Goal: Transaction & Acquisition: Purchase product/service

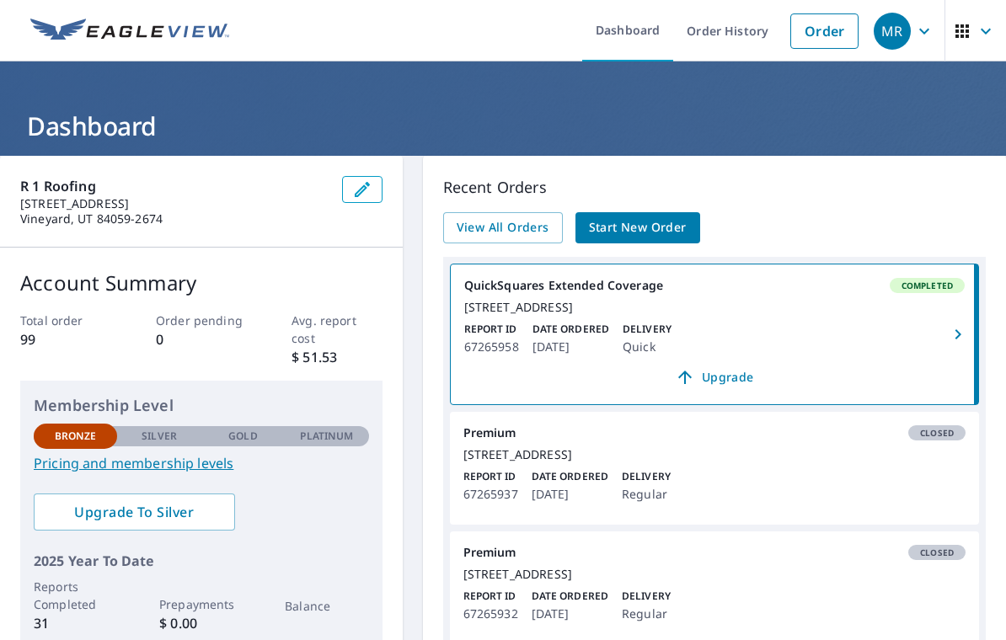
click at [672, 226] on span "Start New Order" at bounding box center [638, 227] width 98 height 21
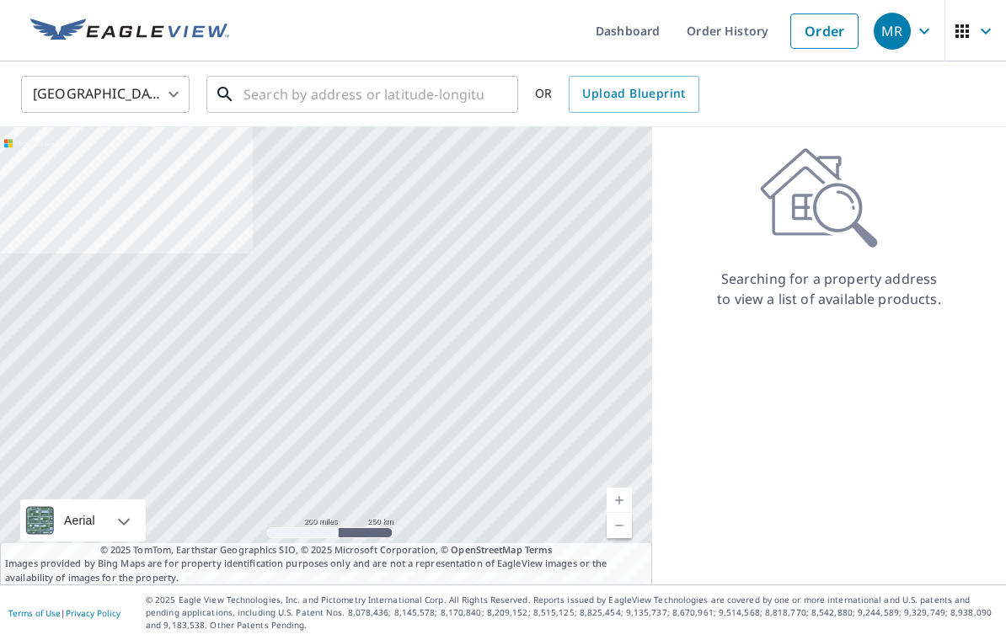
click at [400, 101] on input "text" at bounding box center [363, 94] width 240 height 47
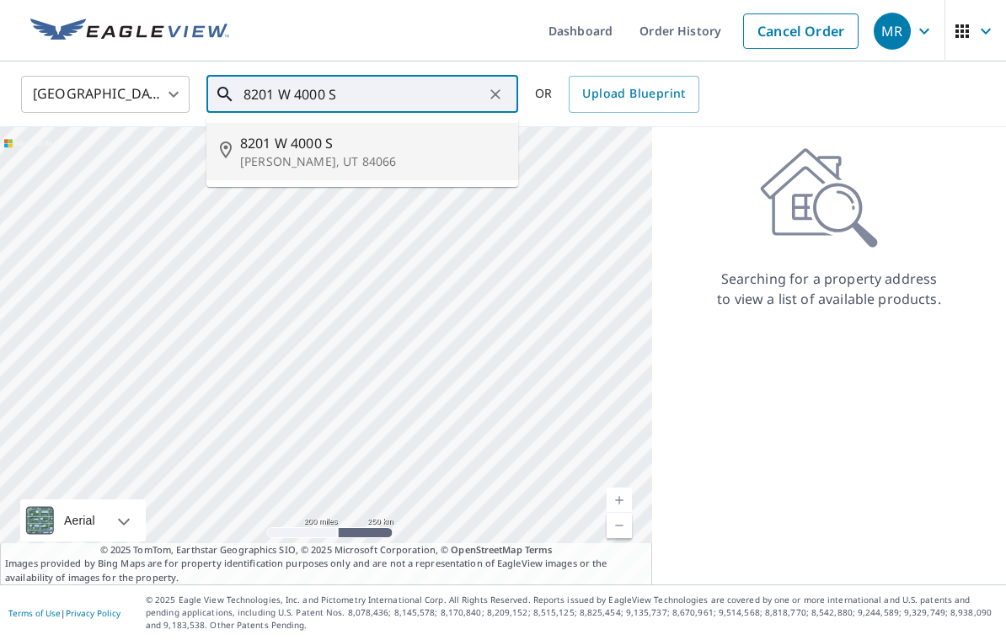
click at [272, 144] on span "8201 W 4000 S" at bounding box center [372, 143] width 265 height 20
type input "[STREET_ADDRESS]"
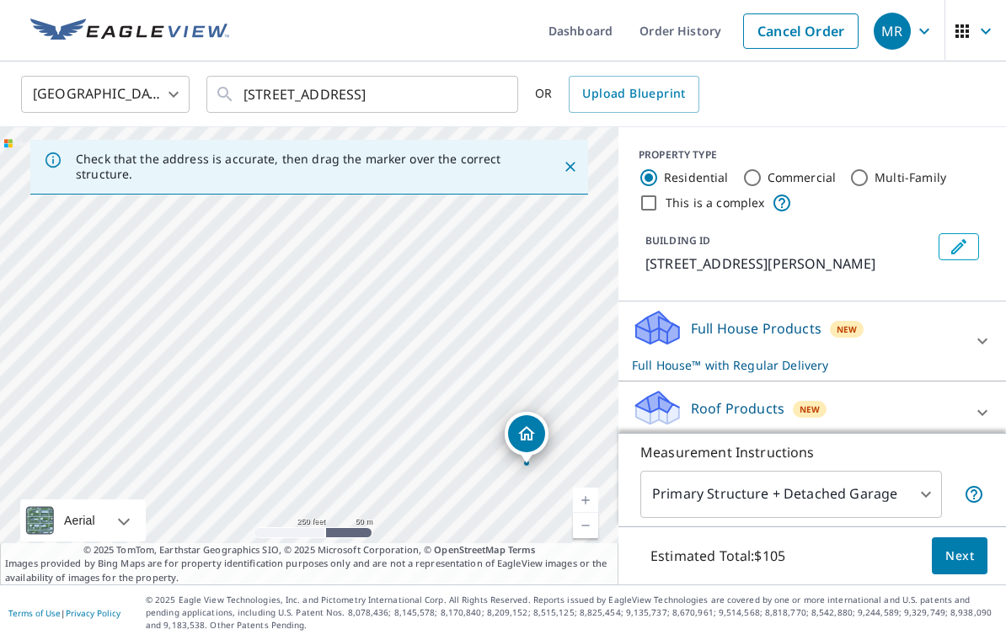
click at [585, 513] on link "Current Level 17, Zoom In" at bounding box center [585, 500] width 25 height 25
click at [578, 513] on link "Current Level 18, Zoom In" at bounding box center [585, 500] width 25 height 25
click at [581, 513] on link "Current Level 19, Zoom In" at bounding box center [585, 500] width 25 height 25
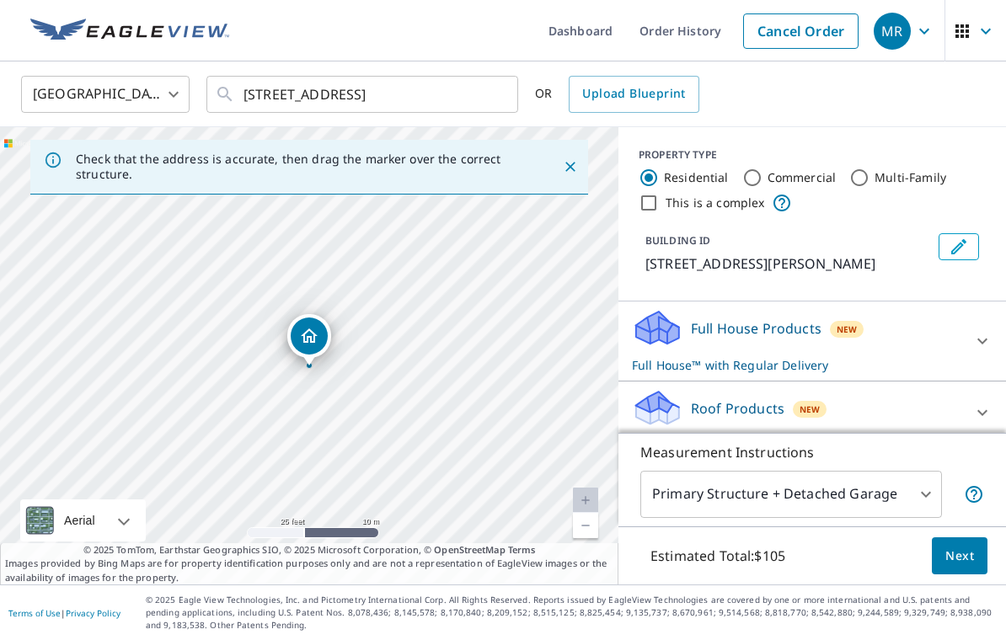
click at [805, 416] on span "New" at bounding box center [810, 409] width 20 height 13
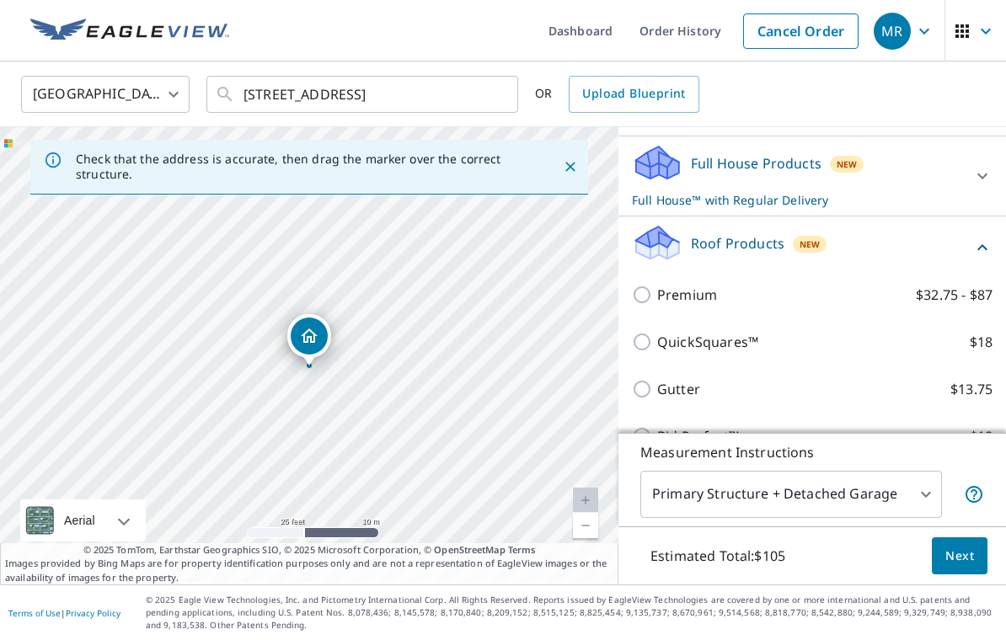
scroll to position [188, 0]
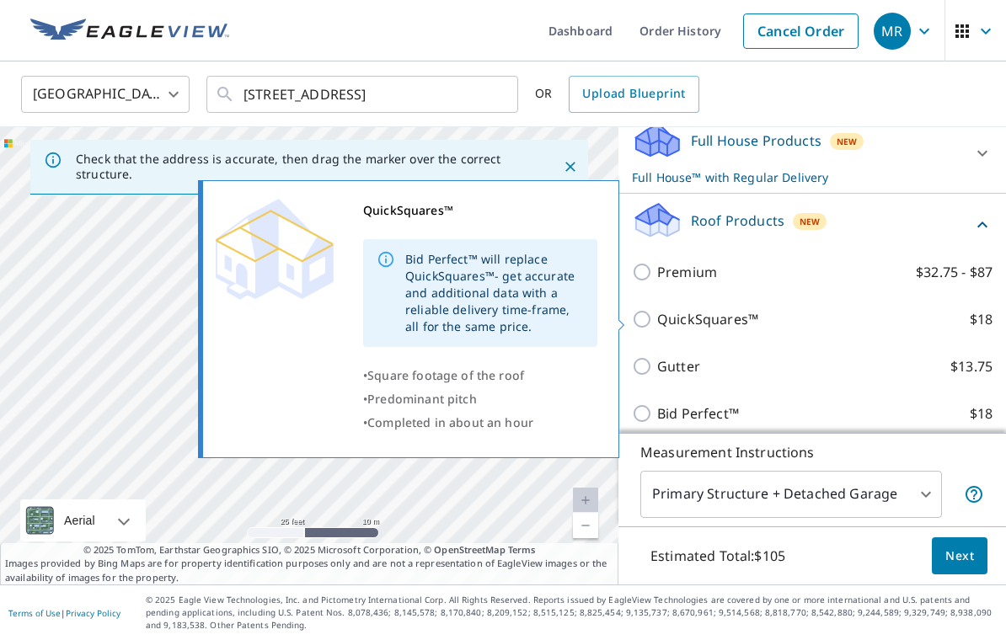
click at [703, 328] on p "QuickSquares™" at bounding box center [707, 319] width 101 height 20
click at [657, 328] on input "QuickSquares™ $18" at bounding box center [644, 319] width 25 height 20
checkbox input "true"
checkbox input "false"
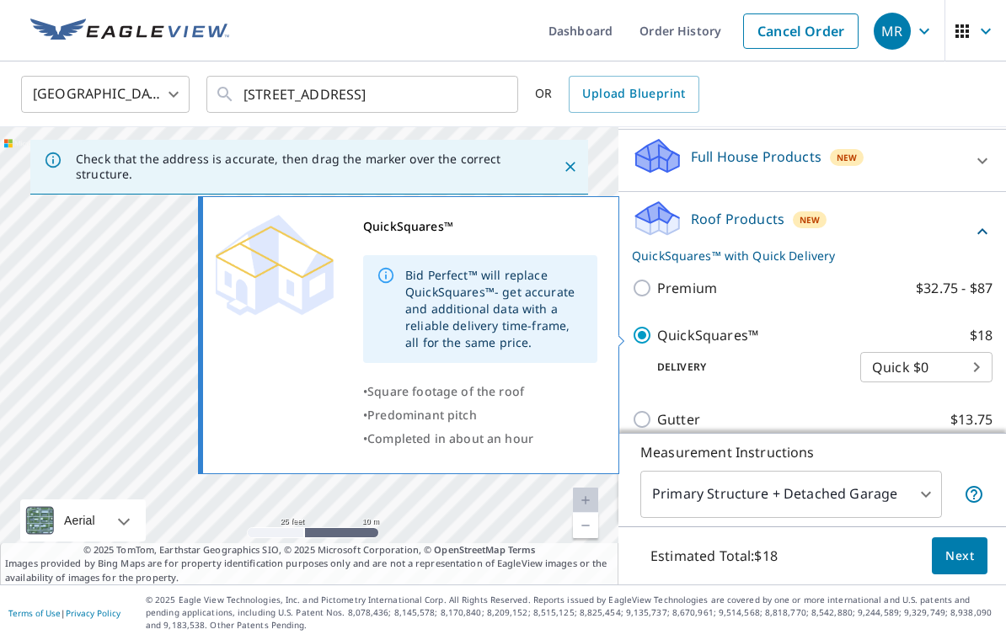
scroll to position [171, 0]
click at [909, 532] on body "MR MR Dashboard Order History Cancel Order MR [GEOGRAPHIC_DATA] US ​ [STREET_AD…" at bounding box center [503, 320] width 1006 height 640
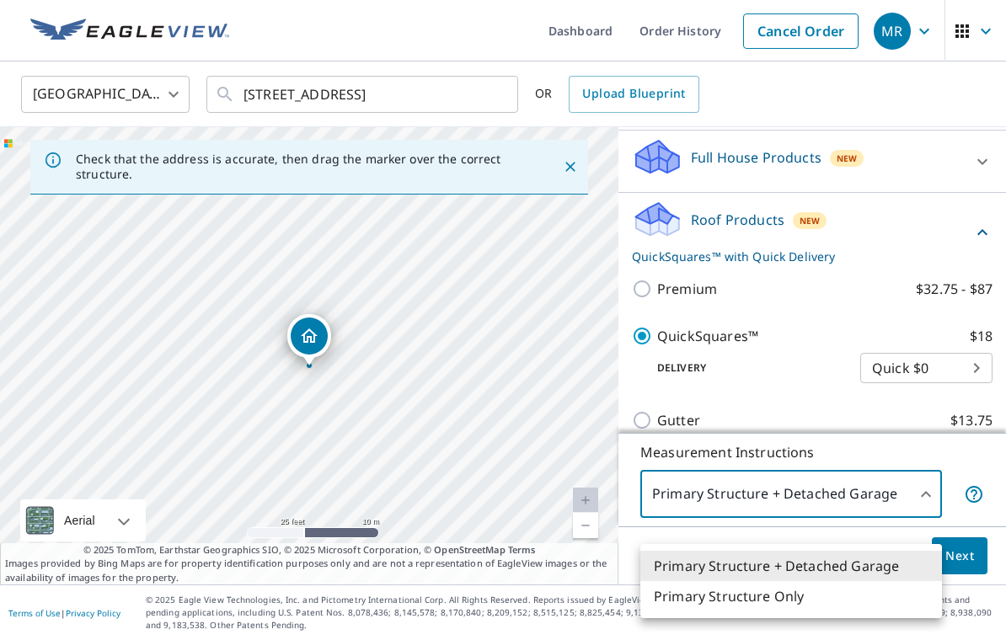
click at [878, 591] on li "Primary Structure Only" at bounding box center [791, 596] width 302 height 30
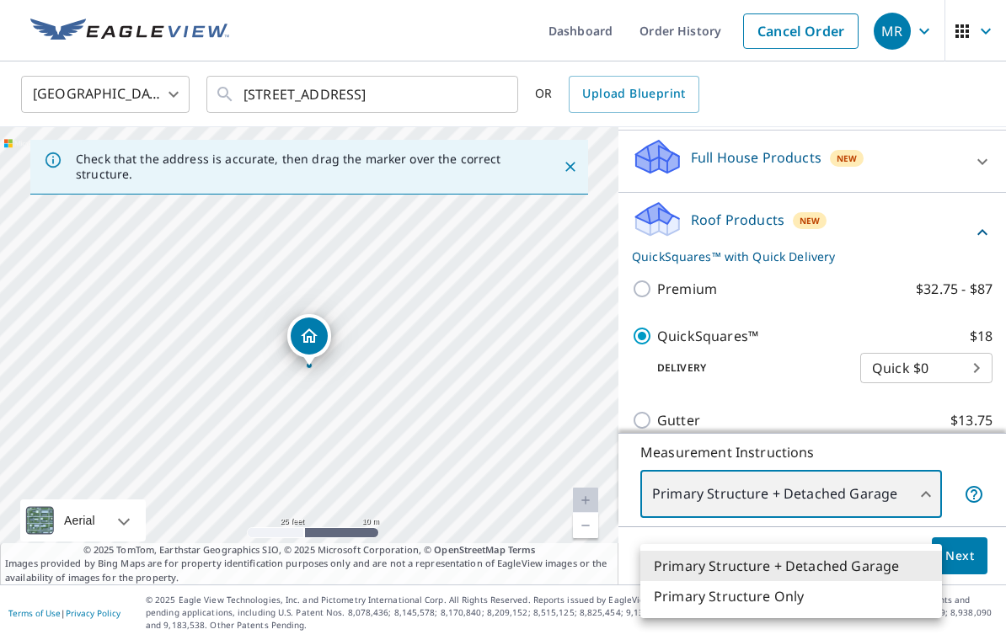
type input "2"
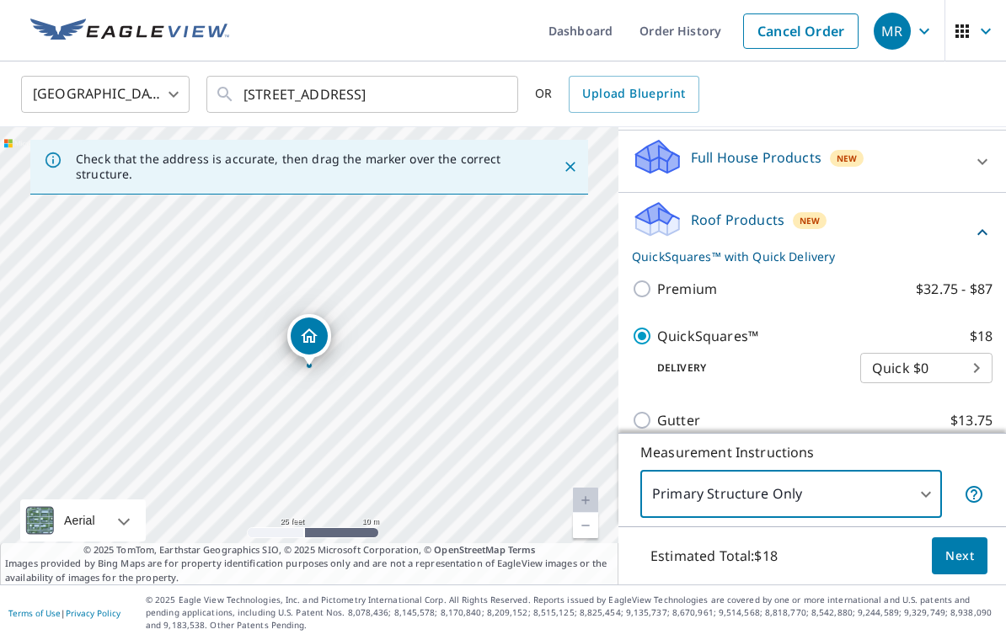
click at [886, 518] on body "MR MR Dashboard Order History Cancel Order MR [GEOGRAPHIC_DATA] US ​ [STREET_AD…" at bounding box center [503, 320] width 1006 height 640
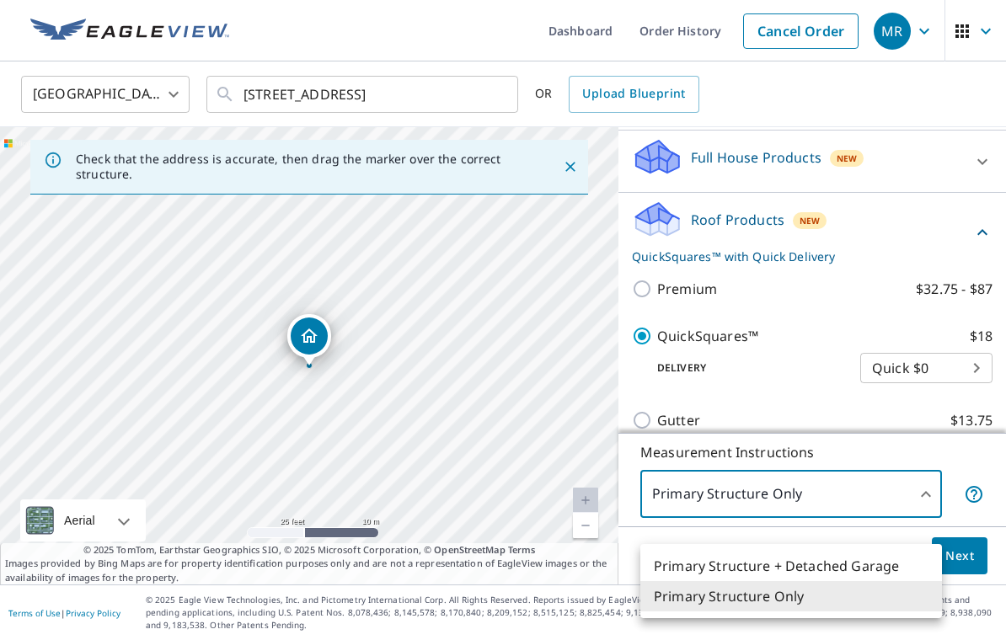
click at [865, 597] on li "Primary Structure Only" at bounding box center [791, 596] width 302 height 30
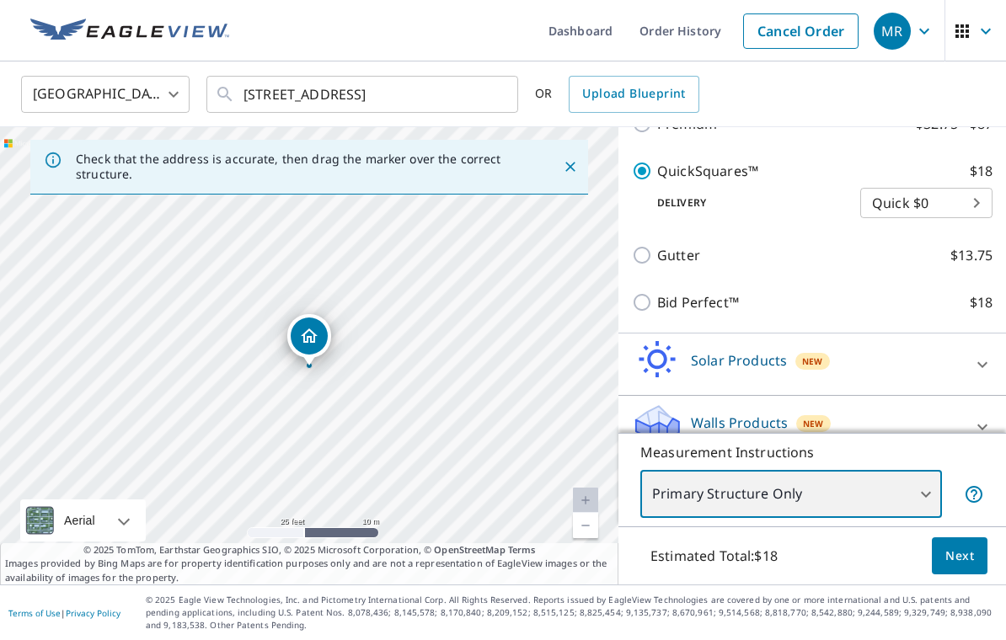
scroll to position [335, 0]
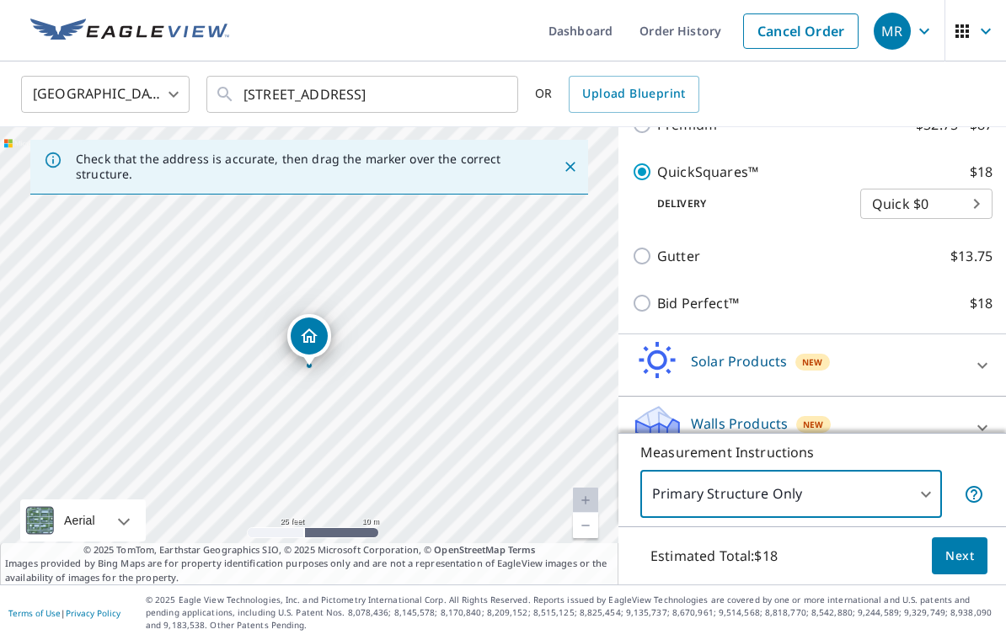
click at [966, 567] on span "Next" at bounding box center [959, 556] width 29 height 21
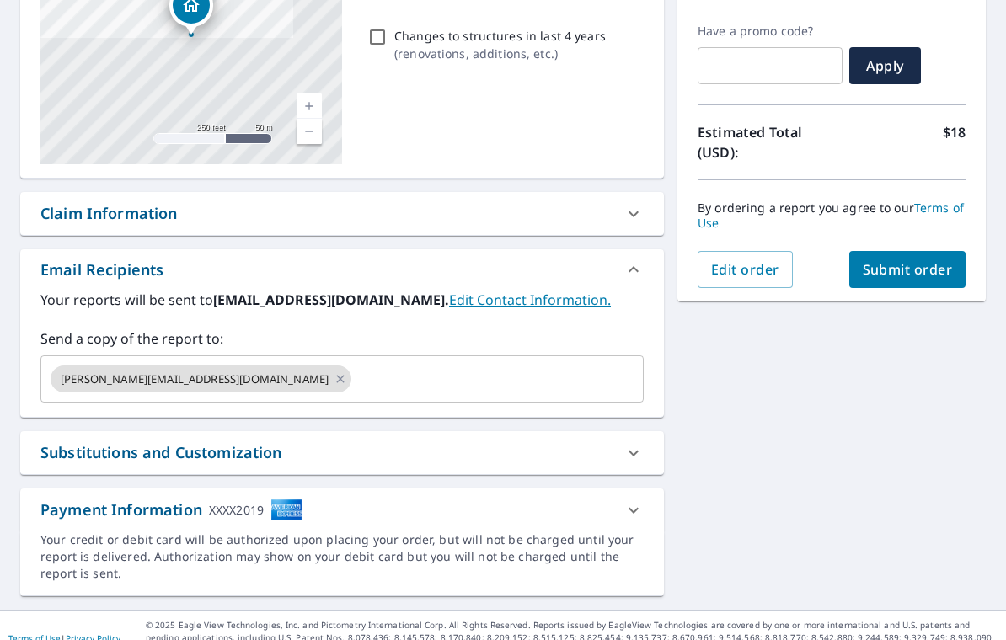
scroll to position [270, 0]
click at [334, 382] on icon at bounding box center [340, 380] width 13 height 19
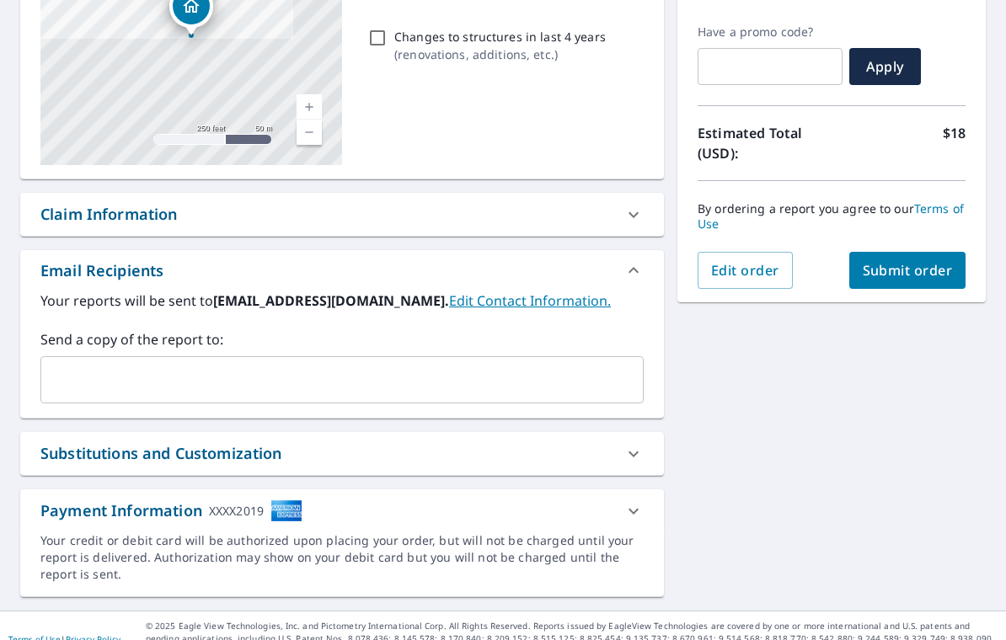
click at [485, 366] on input "text" at bounding box center [329, 380] width 563 height 32
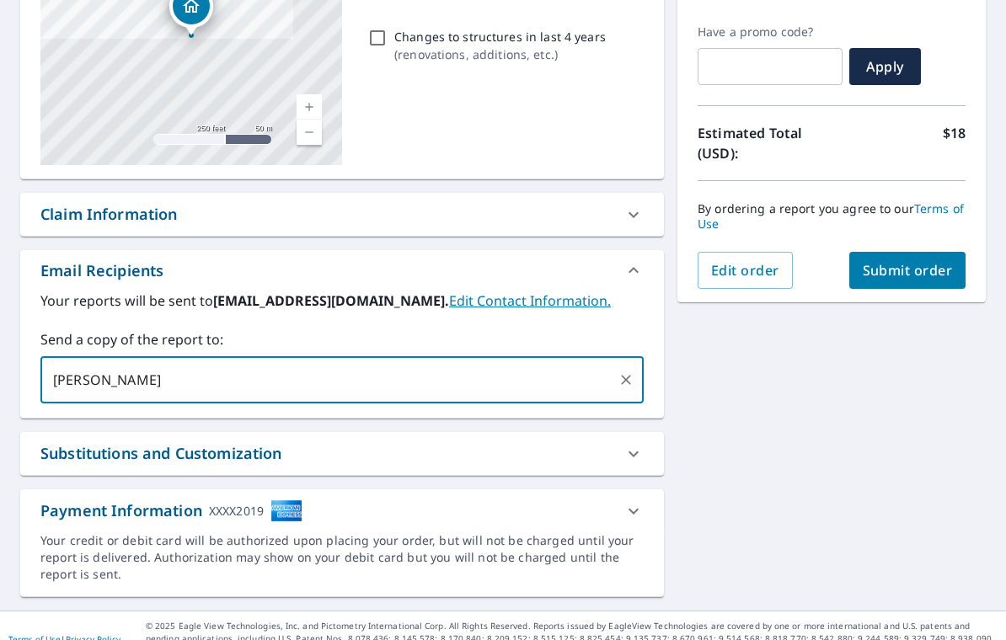
type input "J"
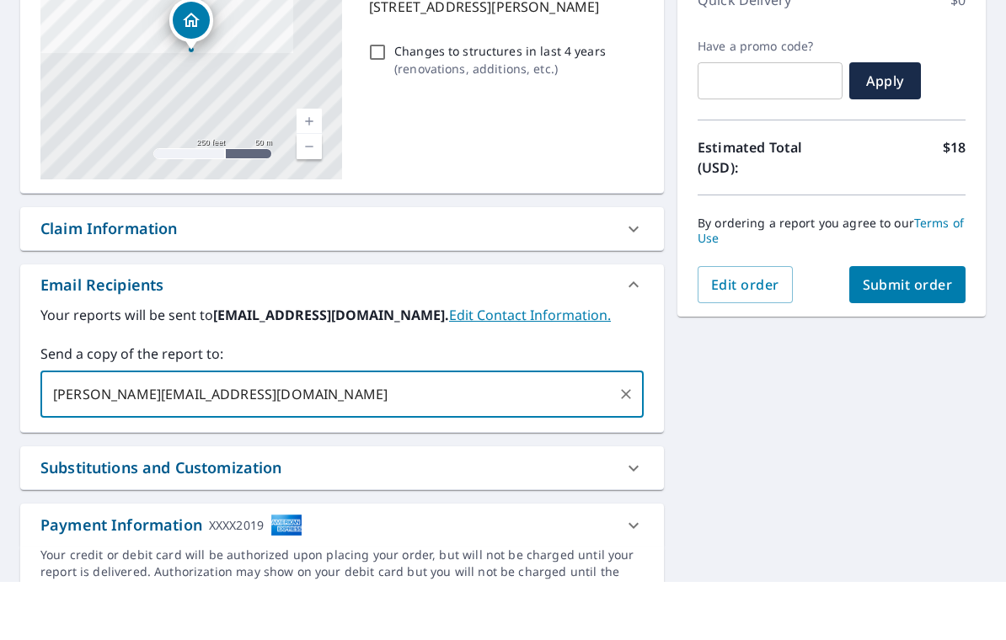
scroll to position [200, 0]
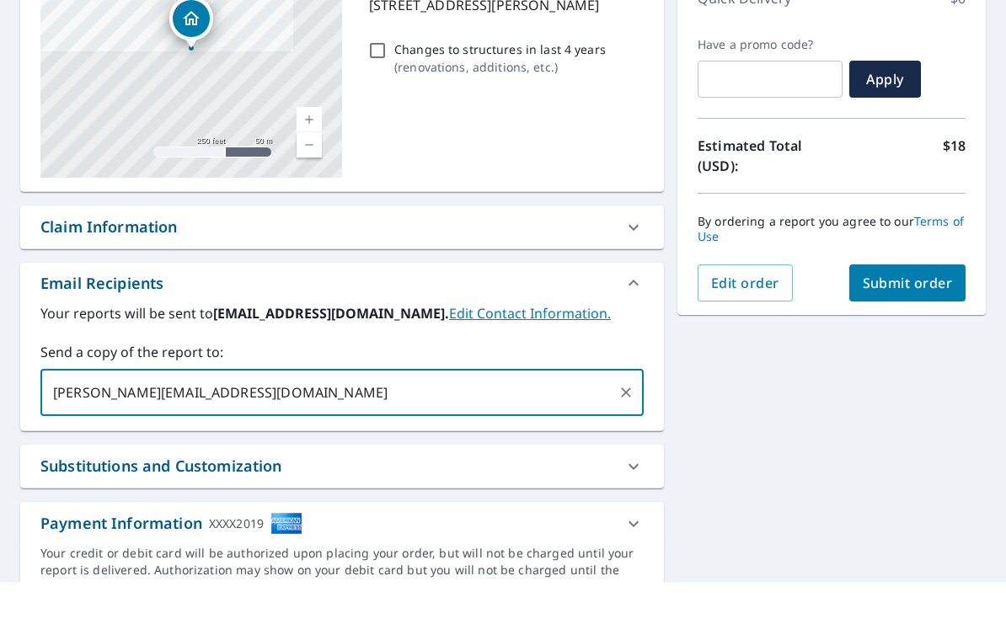
type input "[PERSON_NAME][EMAIL_ADDRESS][DOMAIN_NAME]"
click at [80, 560] on div "Payment Information XXXX2019" at bounding box center [342, 581] width 644 height 43
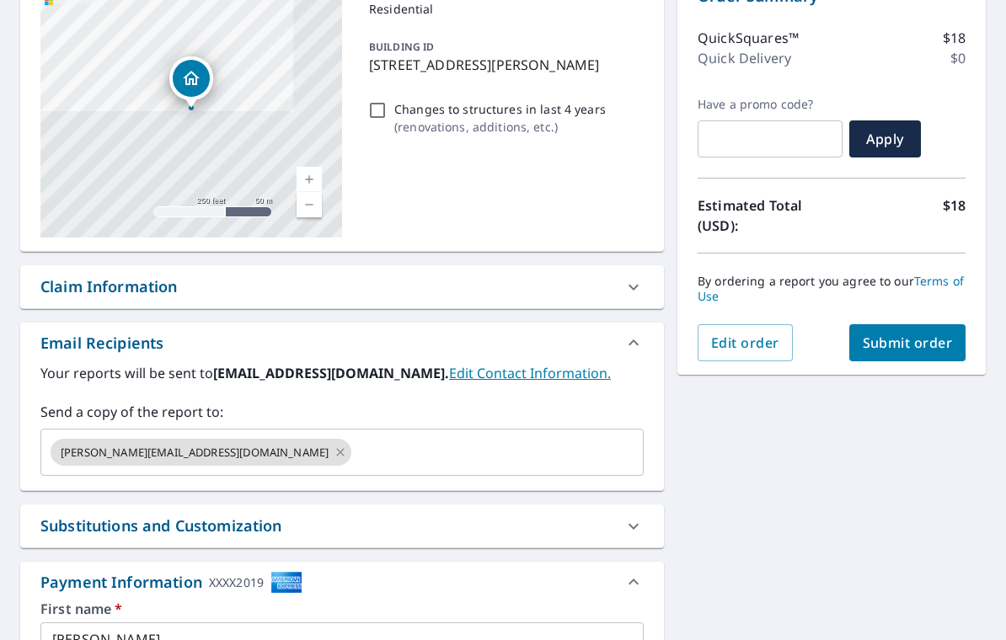
scroll to position [201, 0]
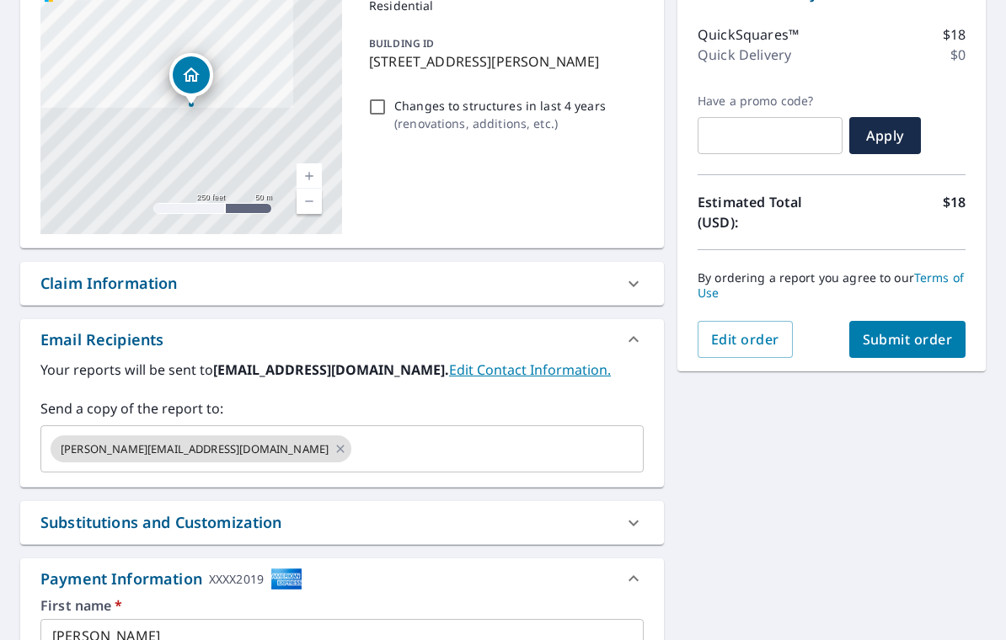
click at [917, 349] on button "Submit order" at bounding box center [907, 339] width 117 height 37
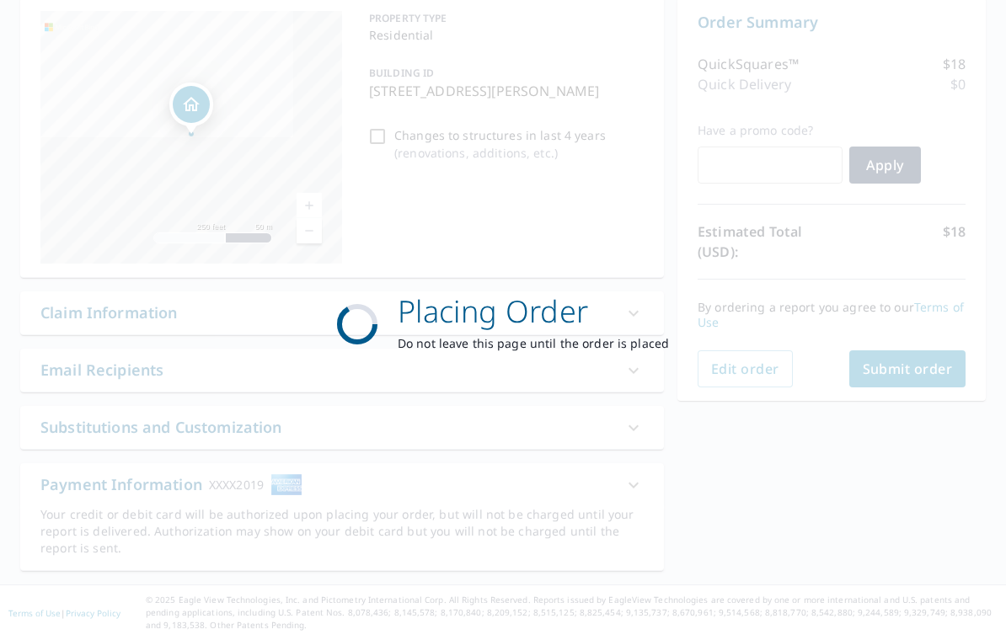
scroll to position [146, 0]
